Goal: Task Accomplishment & Management: Manage account settings

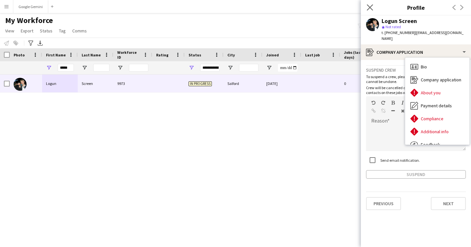
scroll to position [22, 0]
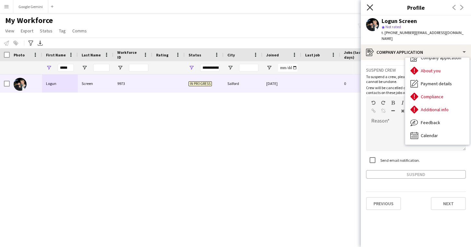
click at [369, 7] on icon at bounding box center [369, 7] width 6 height 6
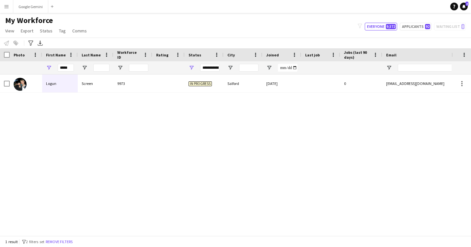
click at [8, 10] on button "Menu" at bounding box center [6, 6] width 13 height 13
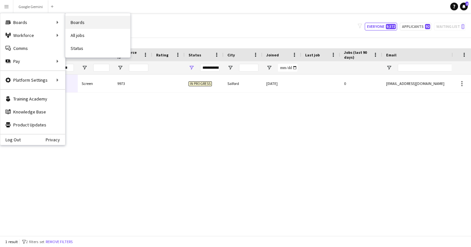
click at [103, 25] on link "Boards" at bounding box center [97, 22] width 65 height 13
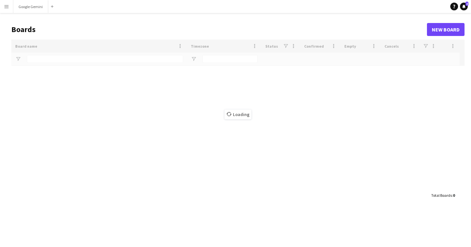
type input "******"
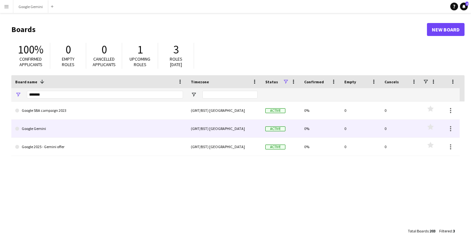
click at [56, 128] on link "Google Gemini" at bounding box center [99, 128] width 168 height 18
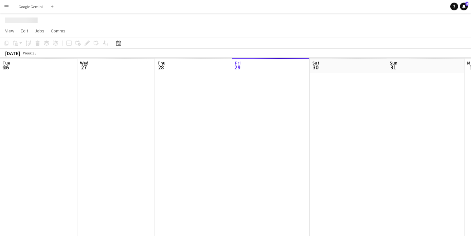
scroll to position [0, 155]
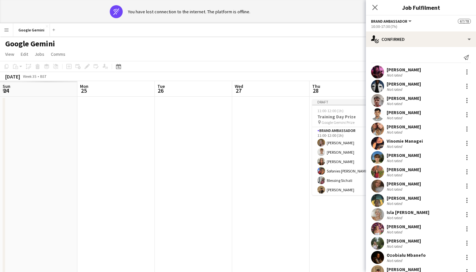
scroll to position [0, 154]
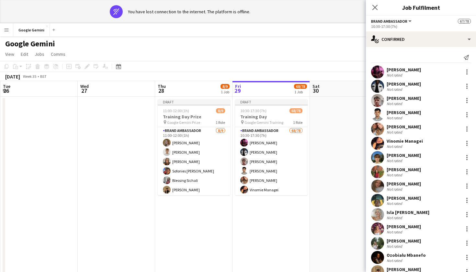
click at [380, 6] on div "Close pop-in" at bounding box center [375, 7] width 18 height 15
click at [374, 6] on icon "Close pop-in" at bounding box center [375, 7] width 6 height 6
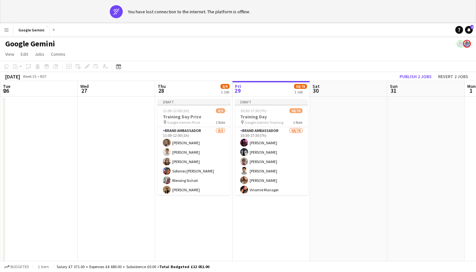
scroll to position [0, 0]
click at [415, 76] on button "Publish 2 jobs" at bounding box center [415, 76] width 37 height 8
click at [116, 10] on icon "wifi-off" at bounding box center [116, 11] width 6 height 6
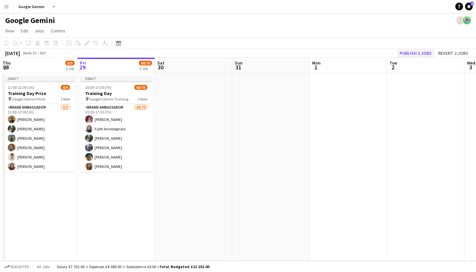
click at [408, 54] on button "Publish 2 jobs" at bounding box center [415, 53] width 37 height 8
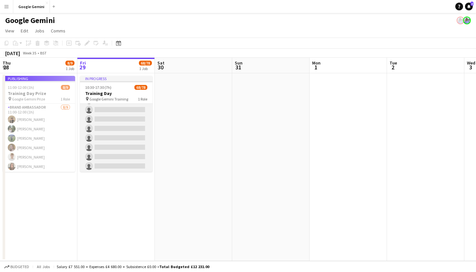
scroll to position [641, 0]
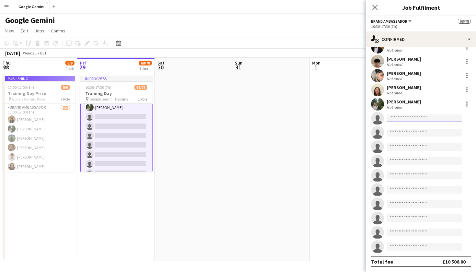
scroll to position [922, 0]
click at [406, 117] on input at bounding box center [423, 118] width 75 height 8
click at [316, 137] on app-date-cell at bounding box center [347, 166] width 77 height 187
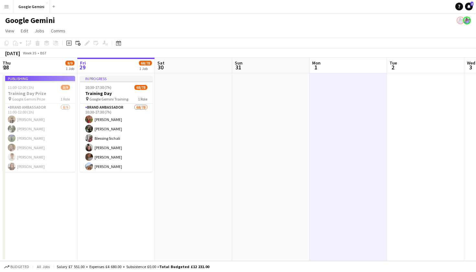
scroll to position [-1, 0]
click at [227, 138] on app-date-cell at bounding box center [193, 166] width 77 height 187
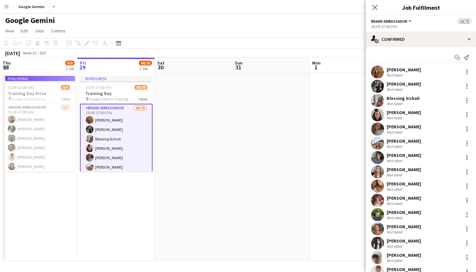
click at [51, 132] on app-job-card "Publishing 11:00-12:00 (1h) 8/9 Training Day Prize pin Google Gemini Prize 1 Ro…" at bounding box center [39, 124] width 72 height 96
click at [374, 6] on icon "Close pop-in" at bounding box center [375, 7] width 6 height 6
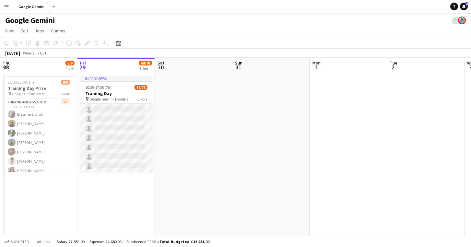
scroll to position [677, 0]
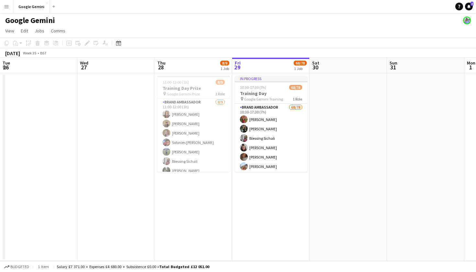
scroll to position [0, 155]
